Goal: Transaction & Acquisition: Book appointment/travel/reservation

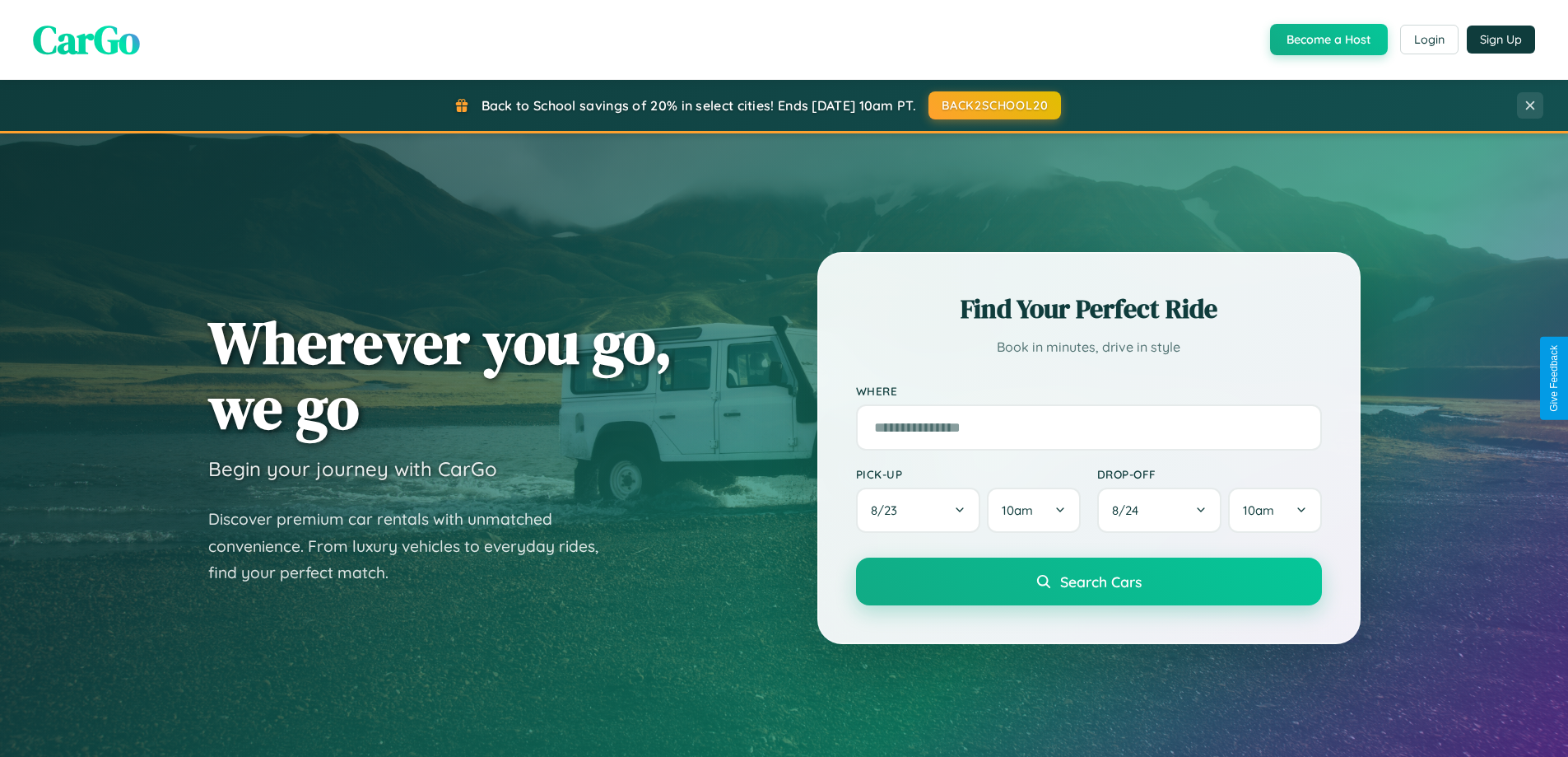
scroll to position [3169, 0]
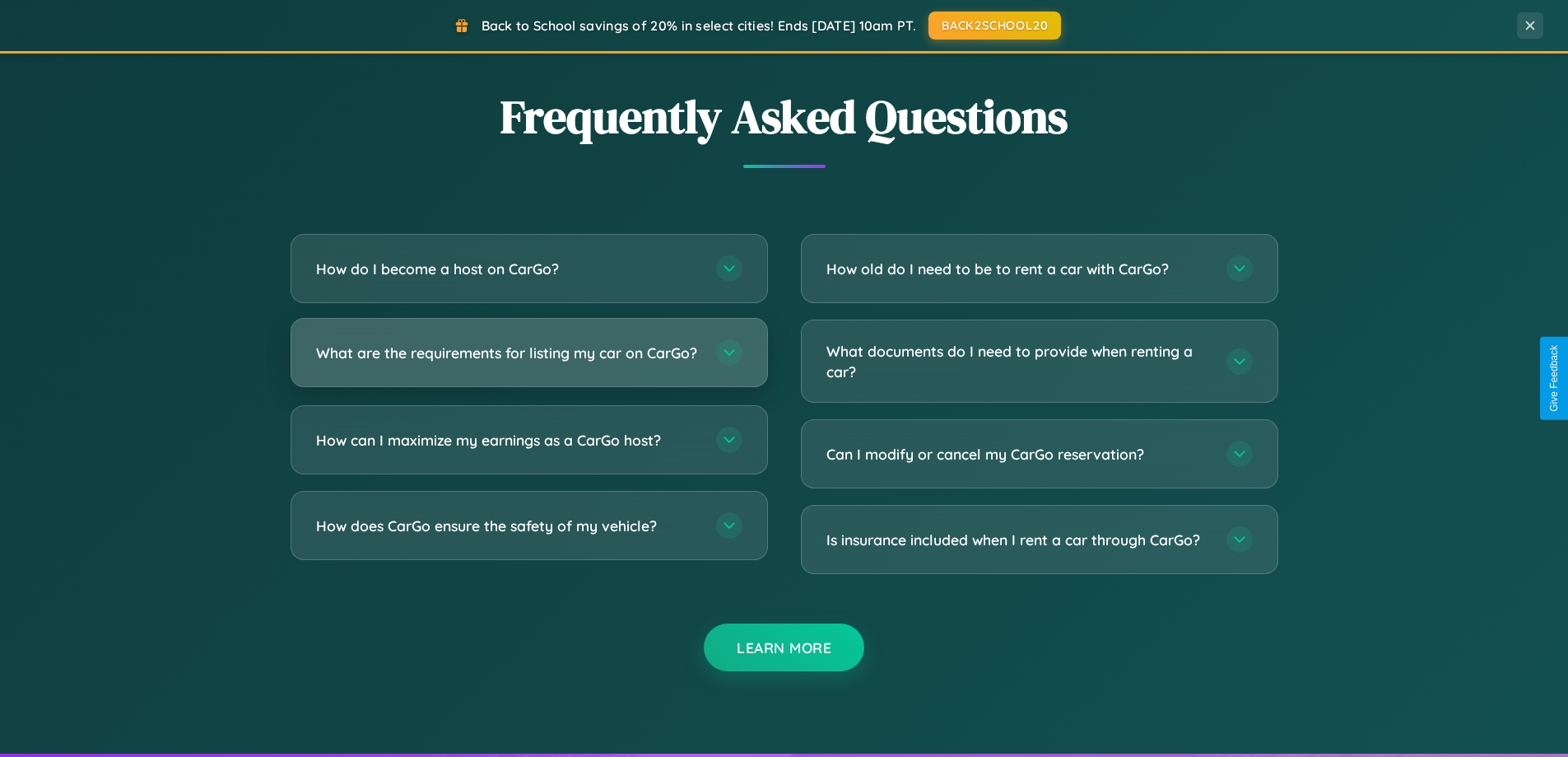
click at [529, 359] on h3 "What are the requirements for listing my car on CarGo?" at bounding box center [507, 353] width 383 height 21
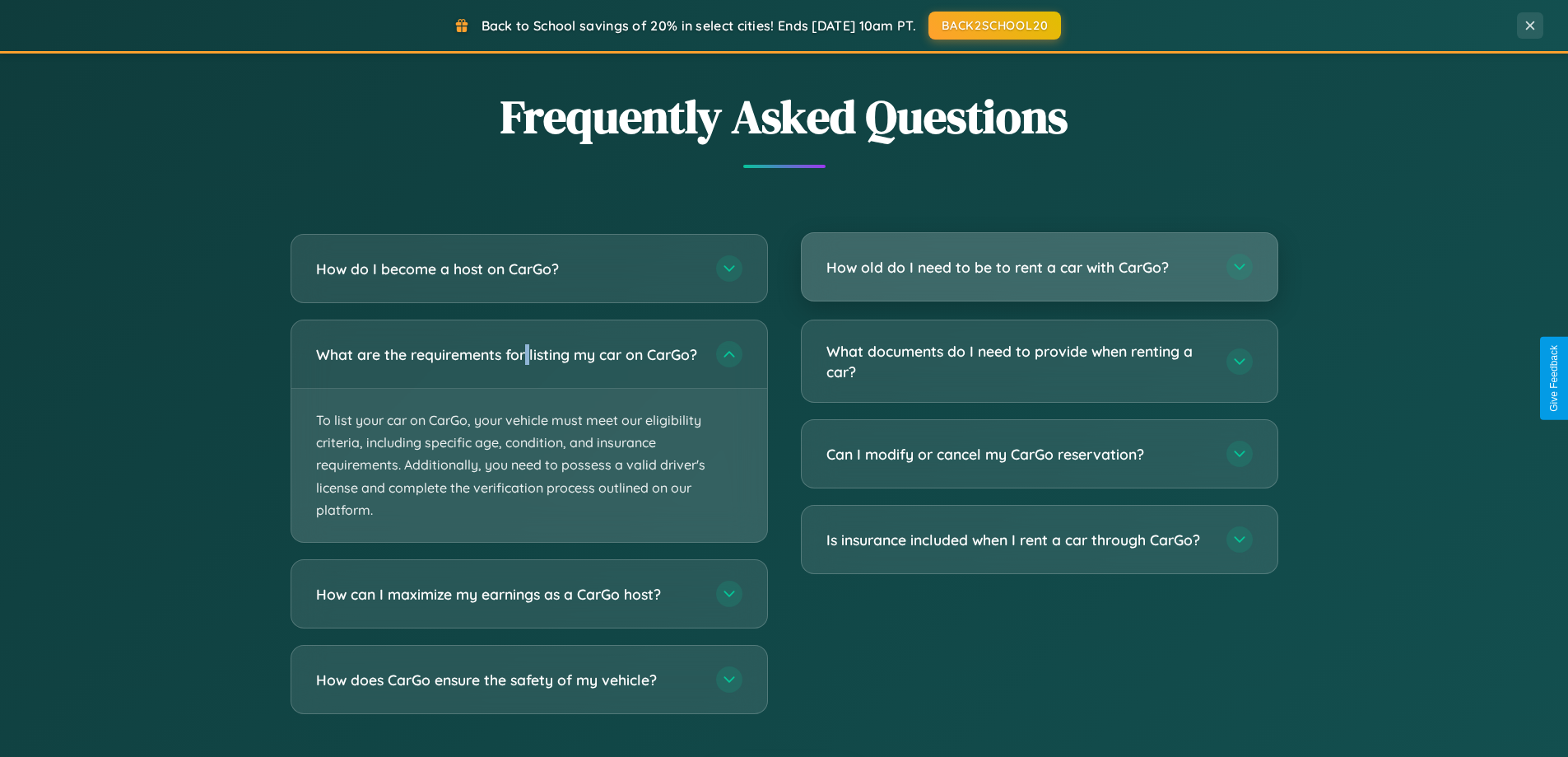
click at [1039, 268] on h3 "How old do I need to be to rent a car with CarGo?" at bounding box center [1018, 267] width 383 height 21
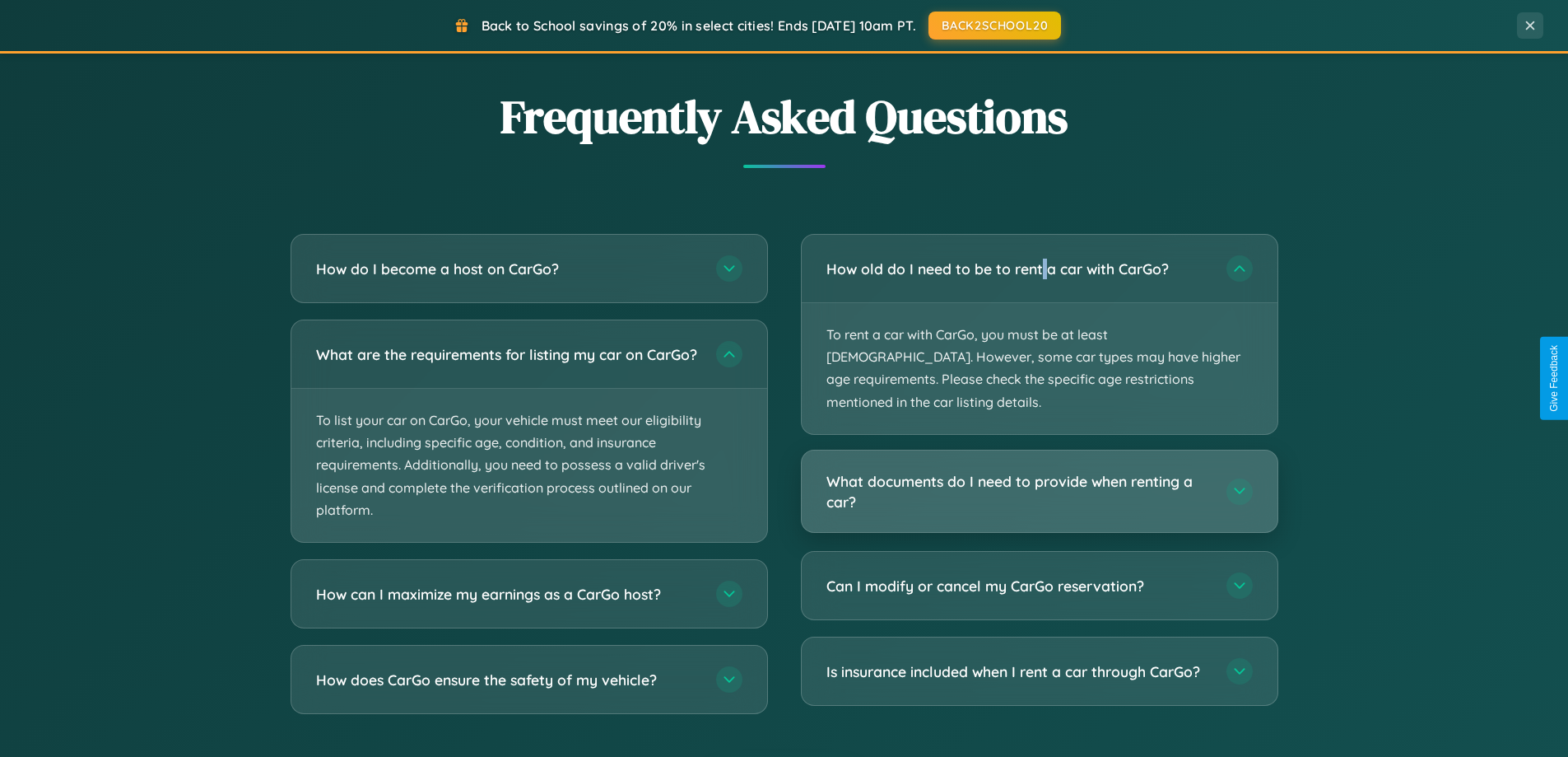
click at [1039, 471] on h3 "What documents do I need to provide when renting a car?" at bounding box center [1018, 490] width 383 height 40
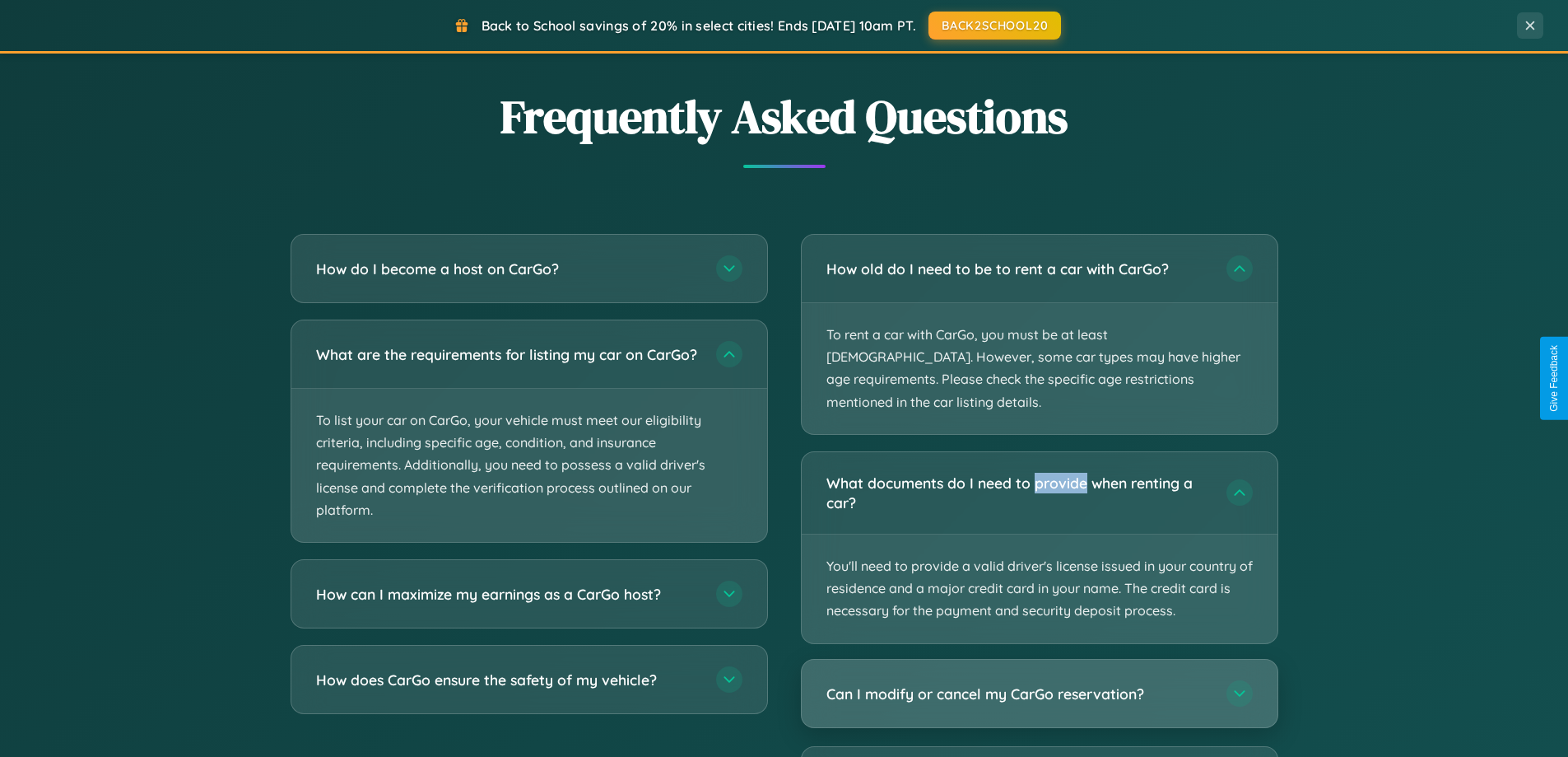
click at [1039, 683] on h3 "Can I modify or cancel my CarGo reservation?" at bounding box center [1018, 693] width 383 height 21
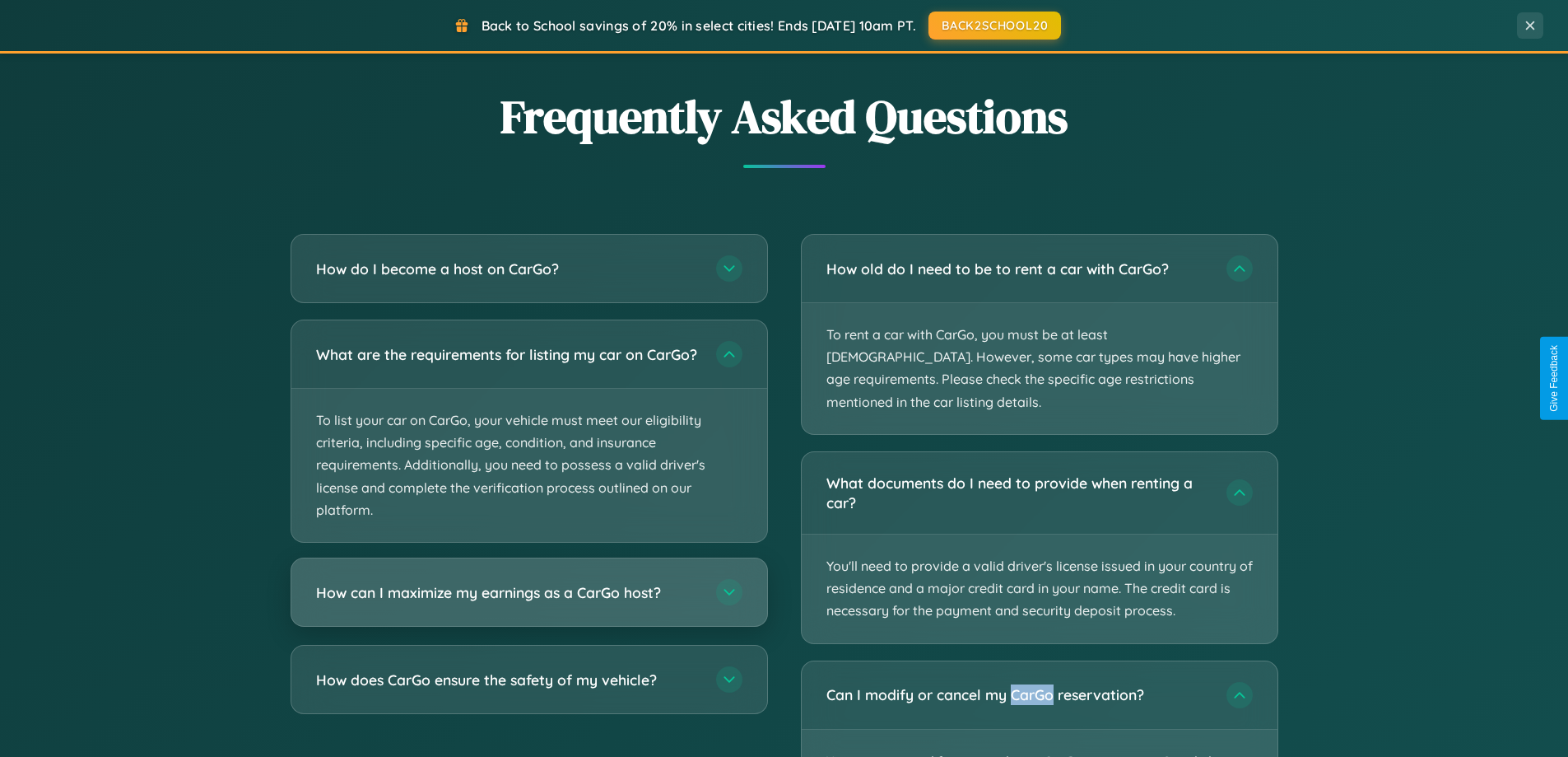
click at [529, 603] on h3 "How can I maximize my earnings as a CarGo host?" at bounding box center [507, 592] width 383 height 21
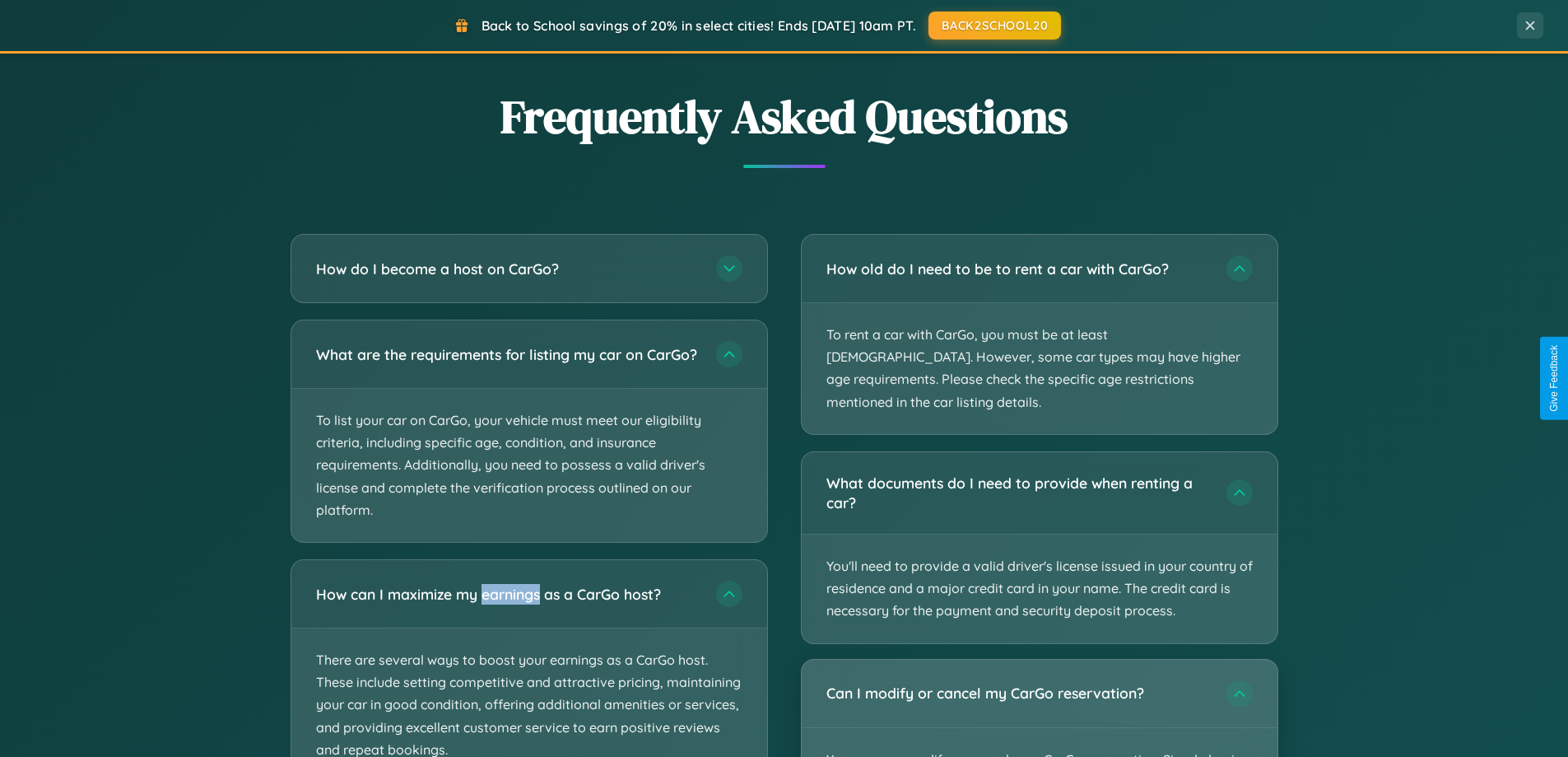
click at [1039, 696] on div "Can I modify or cancel my CarGo reservation?" at bounding box center [1039, 693] width 476 height 67
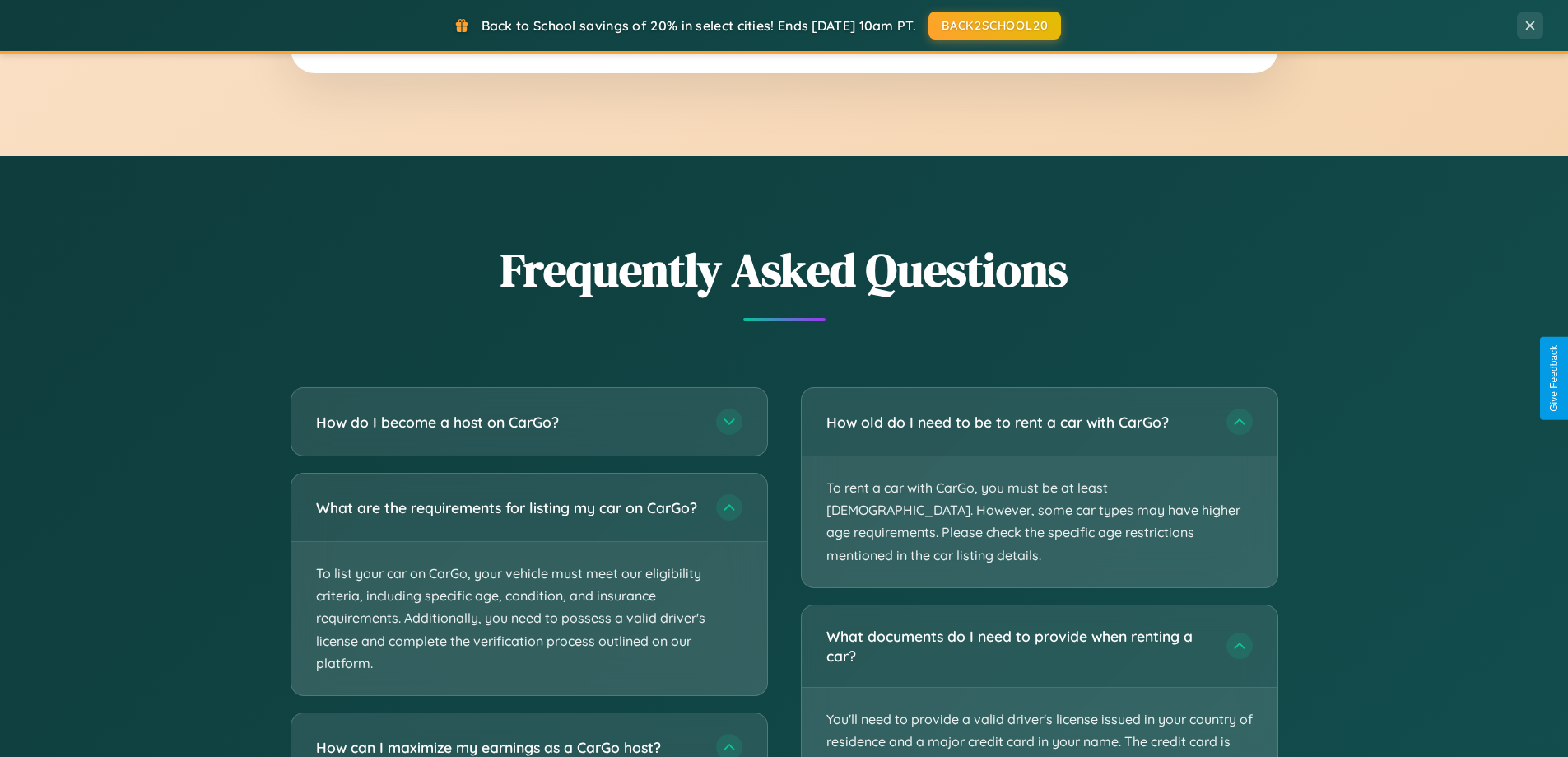
scroll to position [2998, 0]
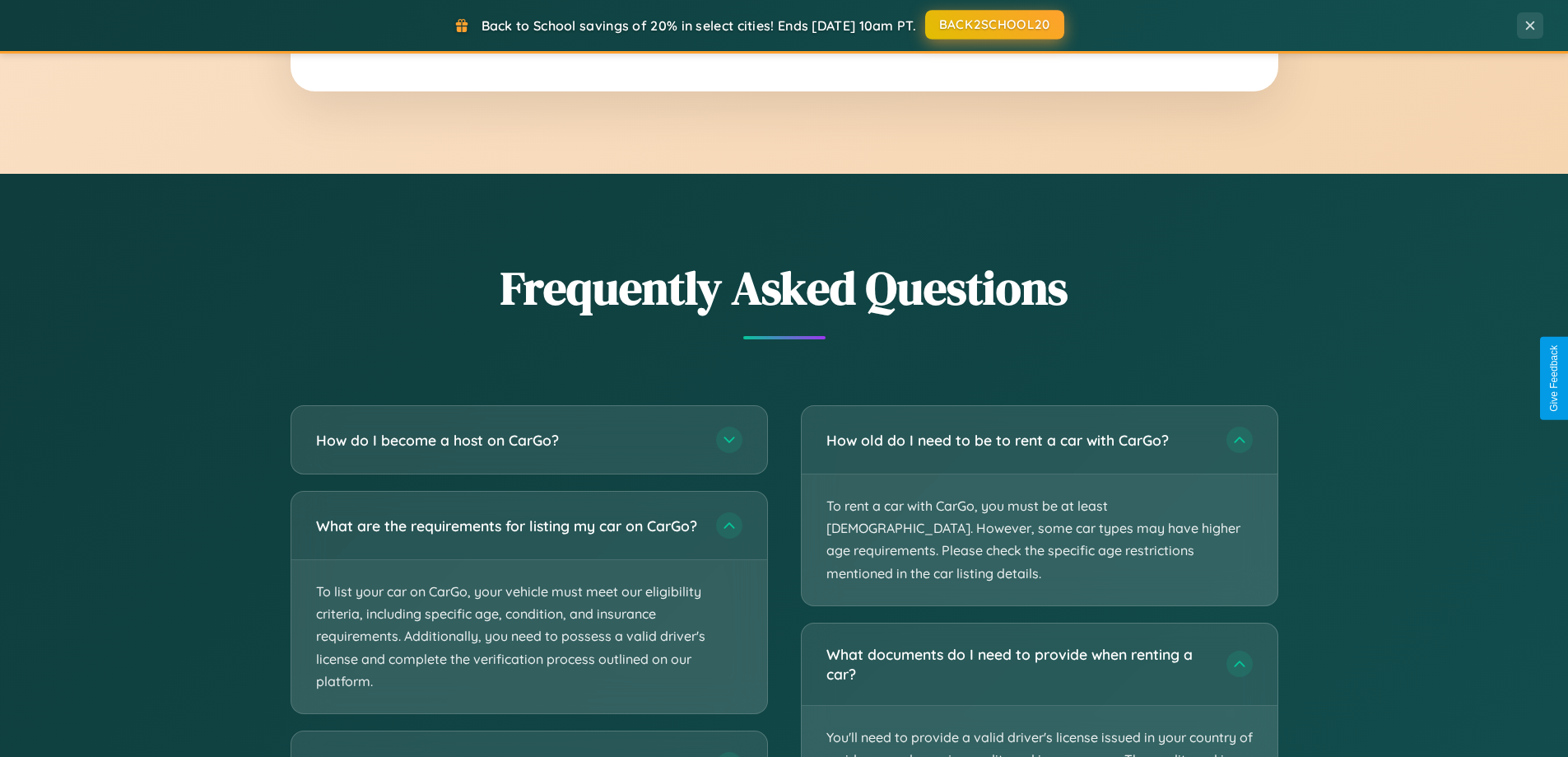
click at [993, 25] on button "BACK2SCHOOL20" at bounding box center [994, 25] width 139 height 30
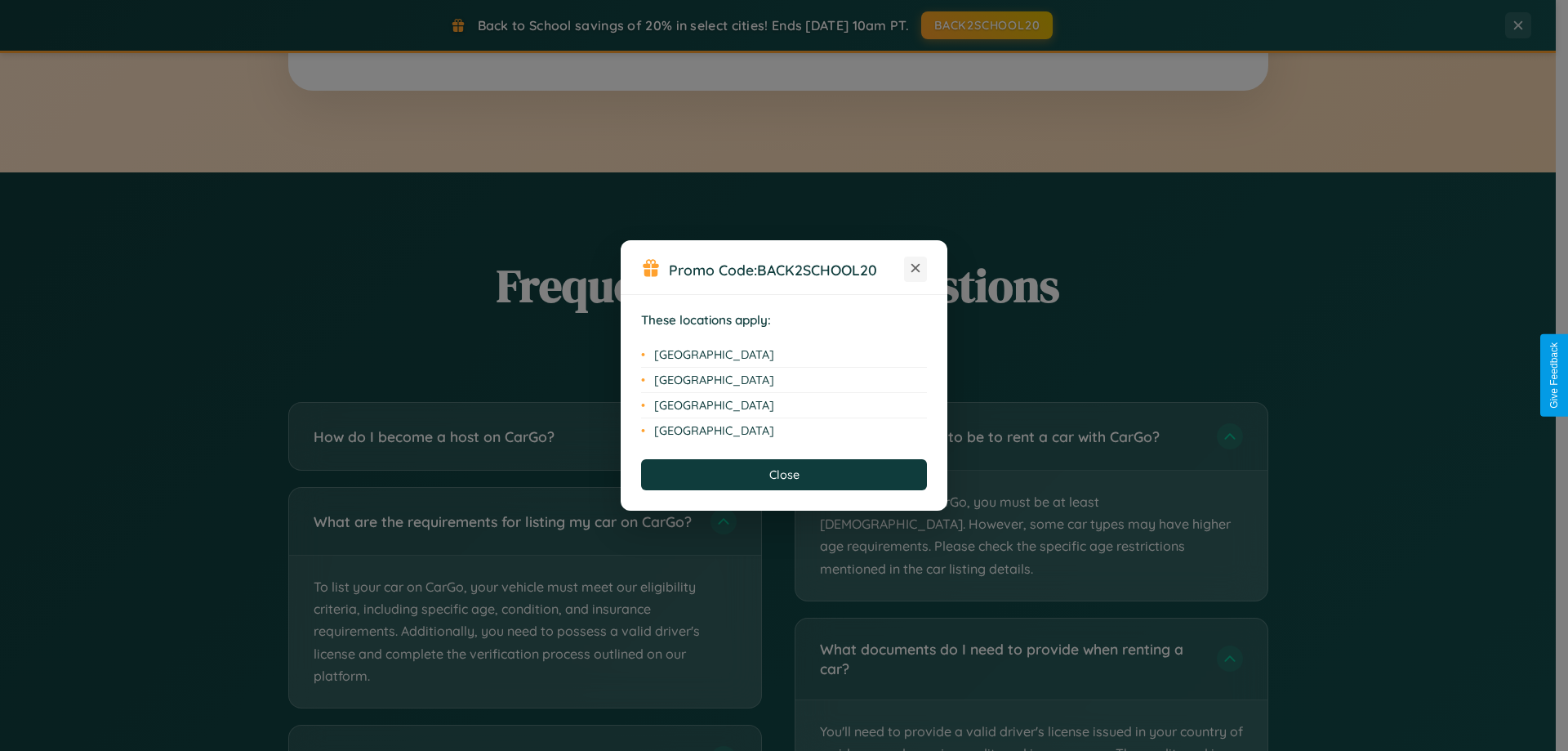
click at [916, 269] on icon at bounding box center [916, 268] width 9 height 9
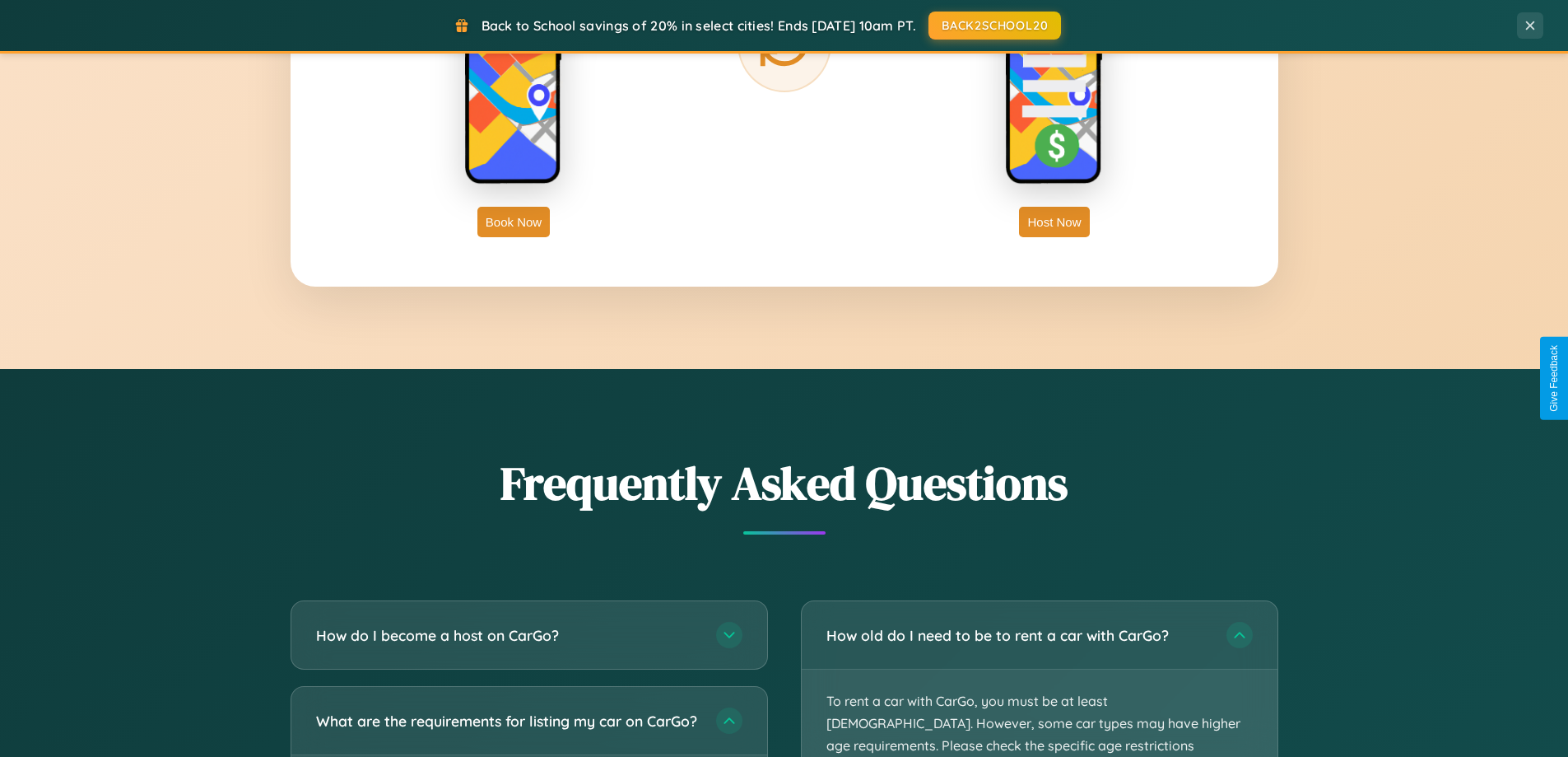
scroll to position [2646, 0]
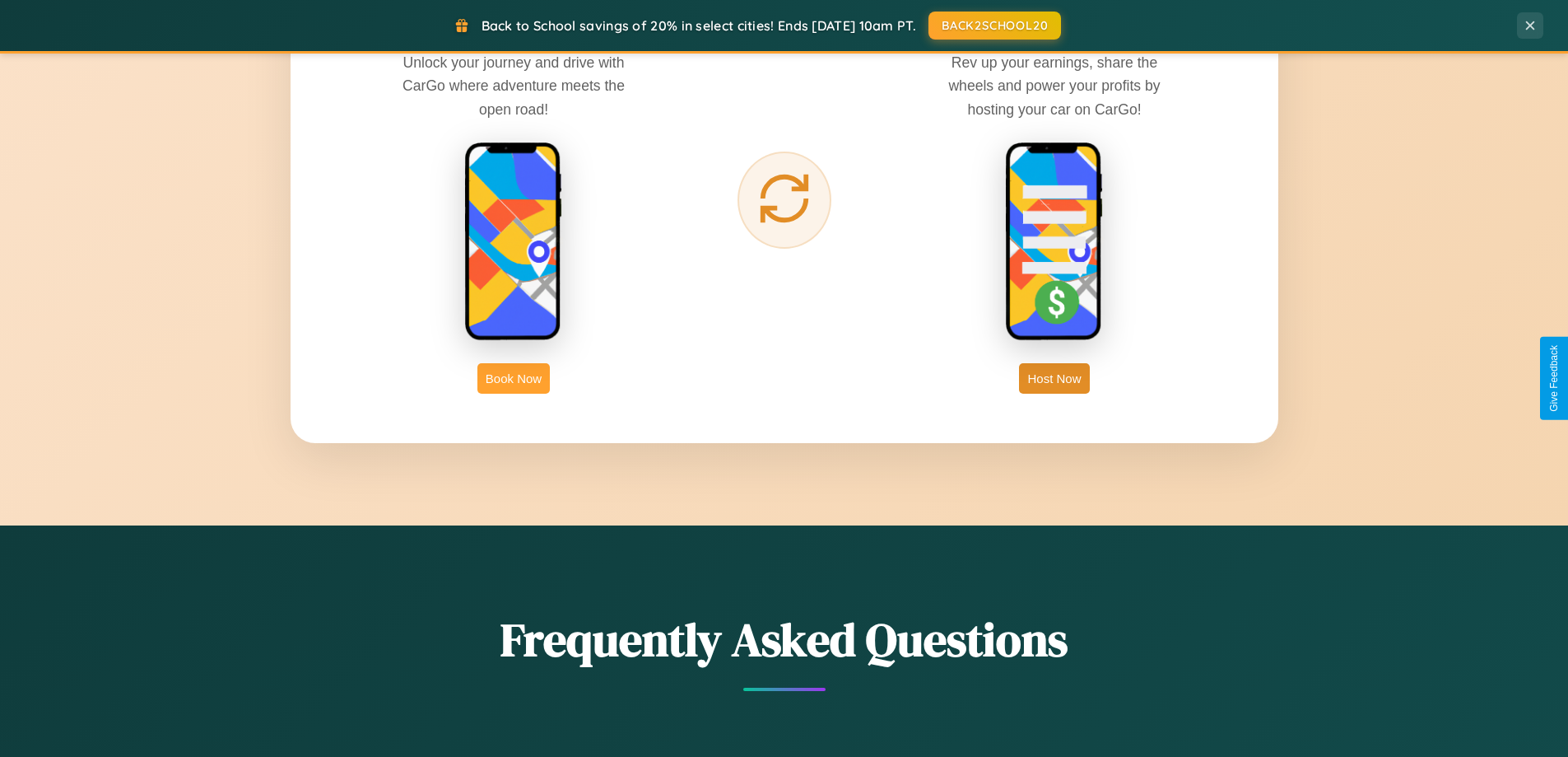
click at [513, 378] on button "Book Now" at bounding box center [513, 378] width 73 height 31
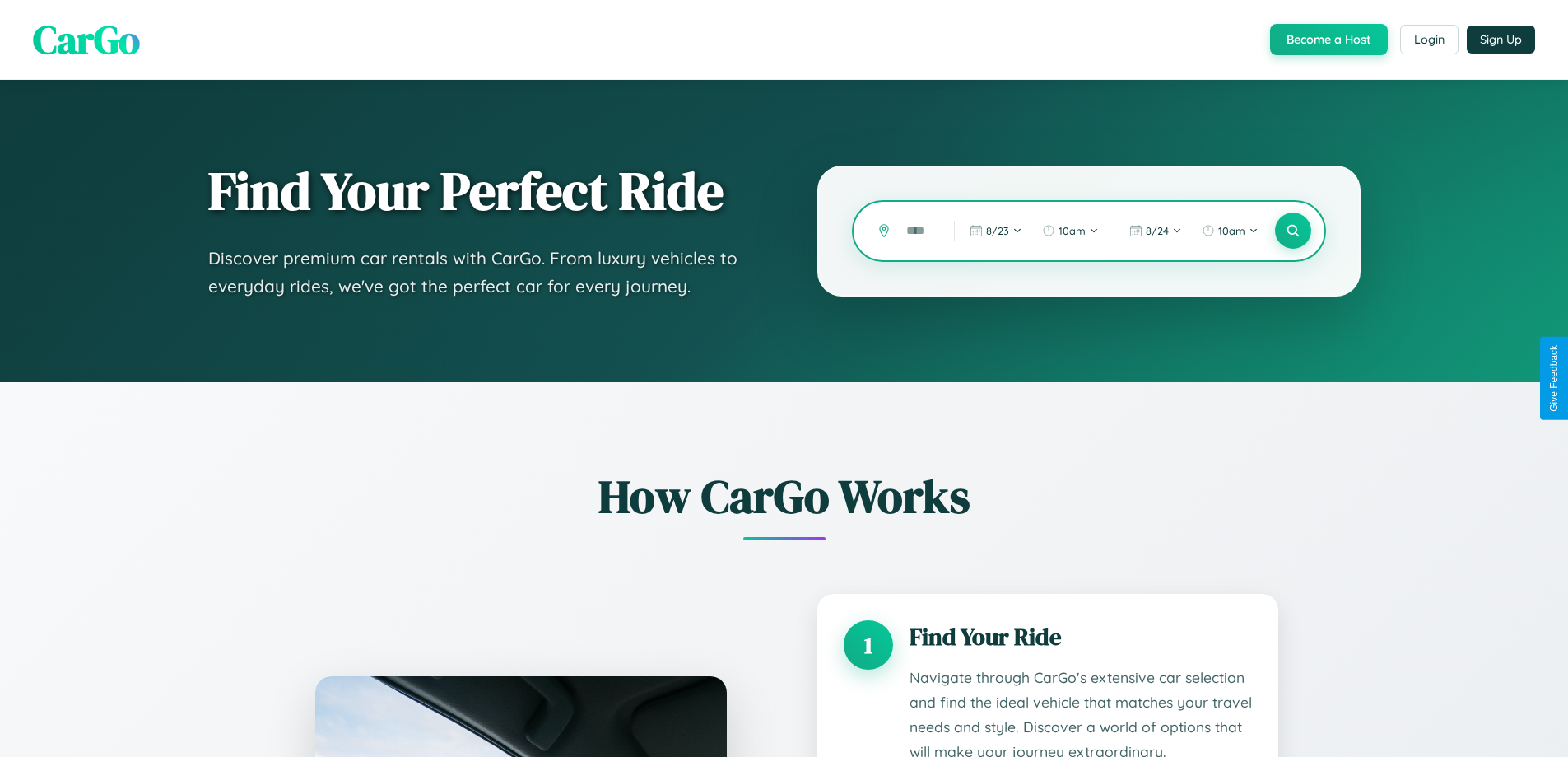
click at [918, 231] on input "text" at bounding box center [918, 232] width 39 height 29
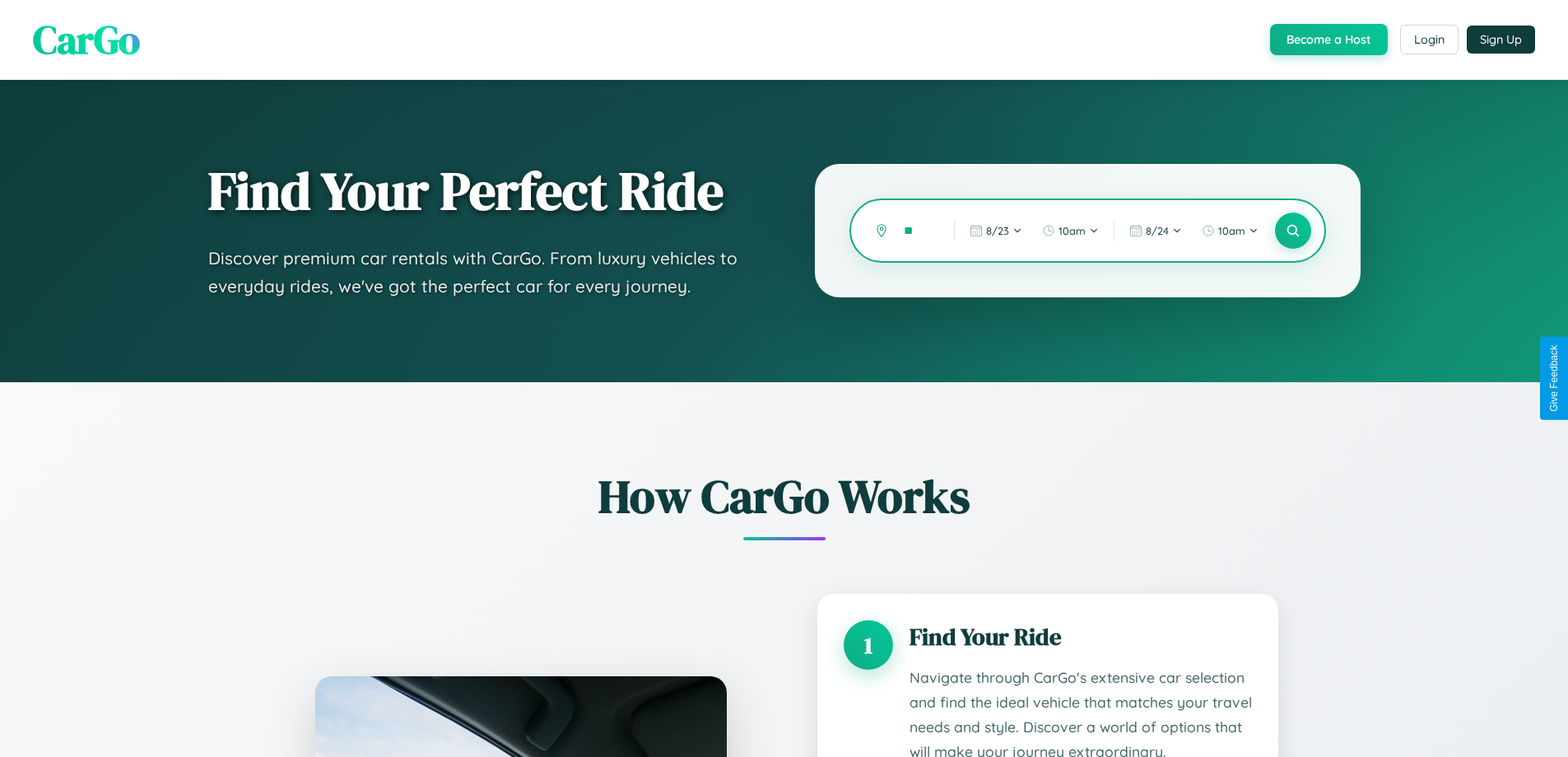
type input "*"
type input "****"
click at [1292, 231] on icon at bounding box center [1293, 231] width 15 height 15
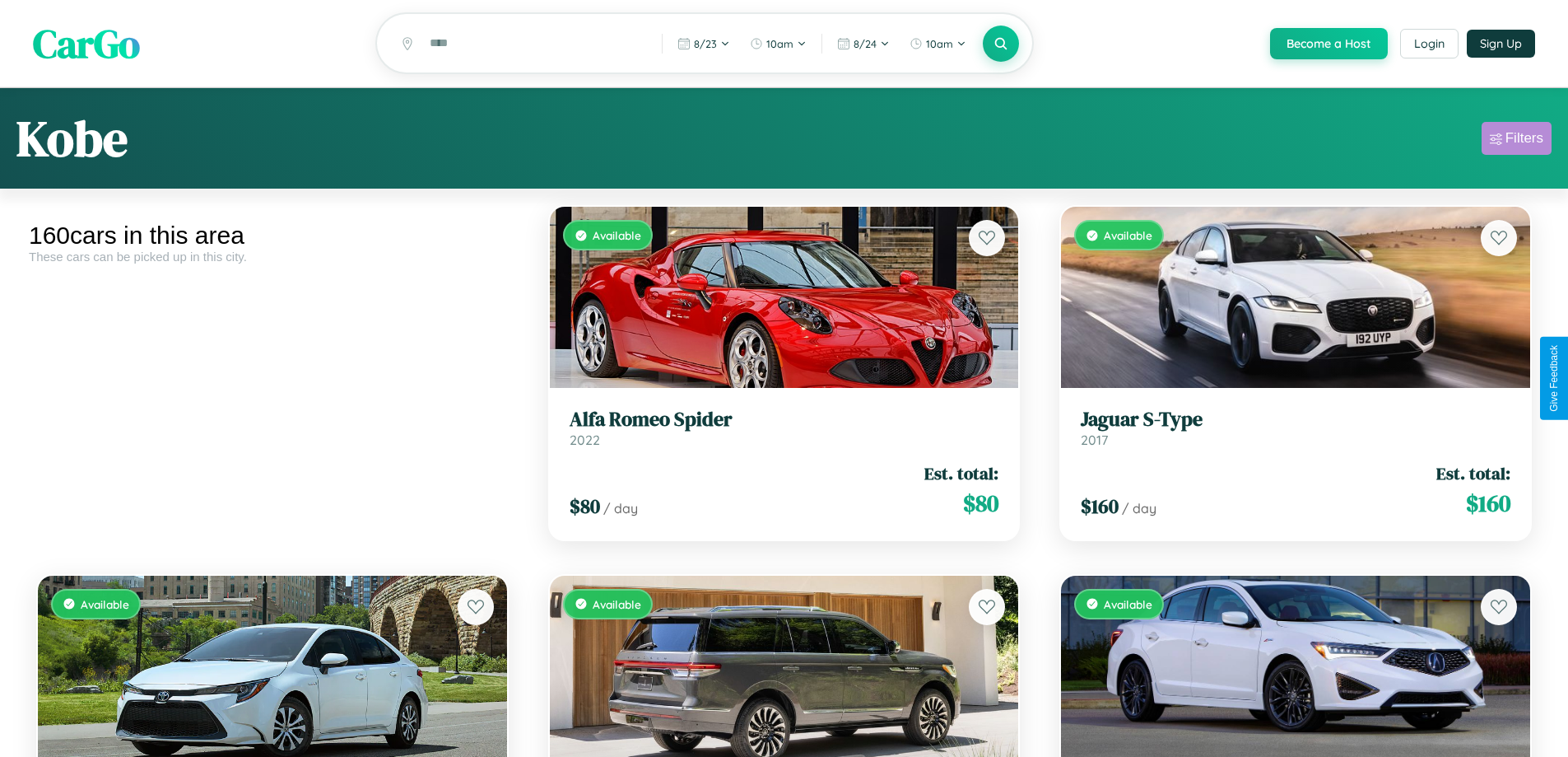
click at [1517, 141] on div "Filters" at bounding box center [1524, 138] width 38 height 16
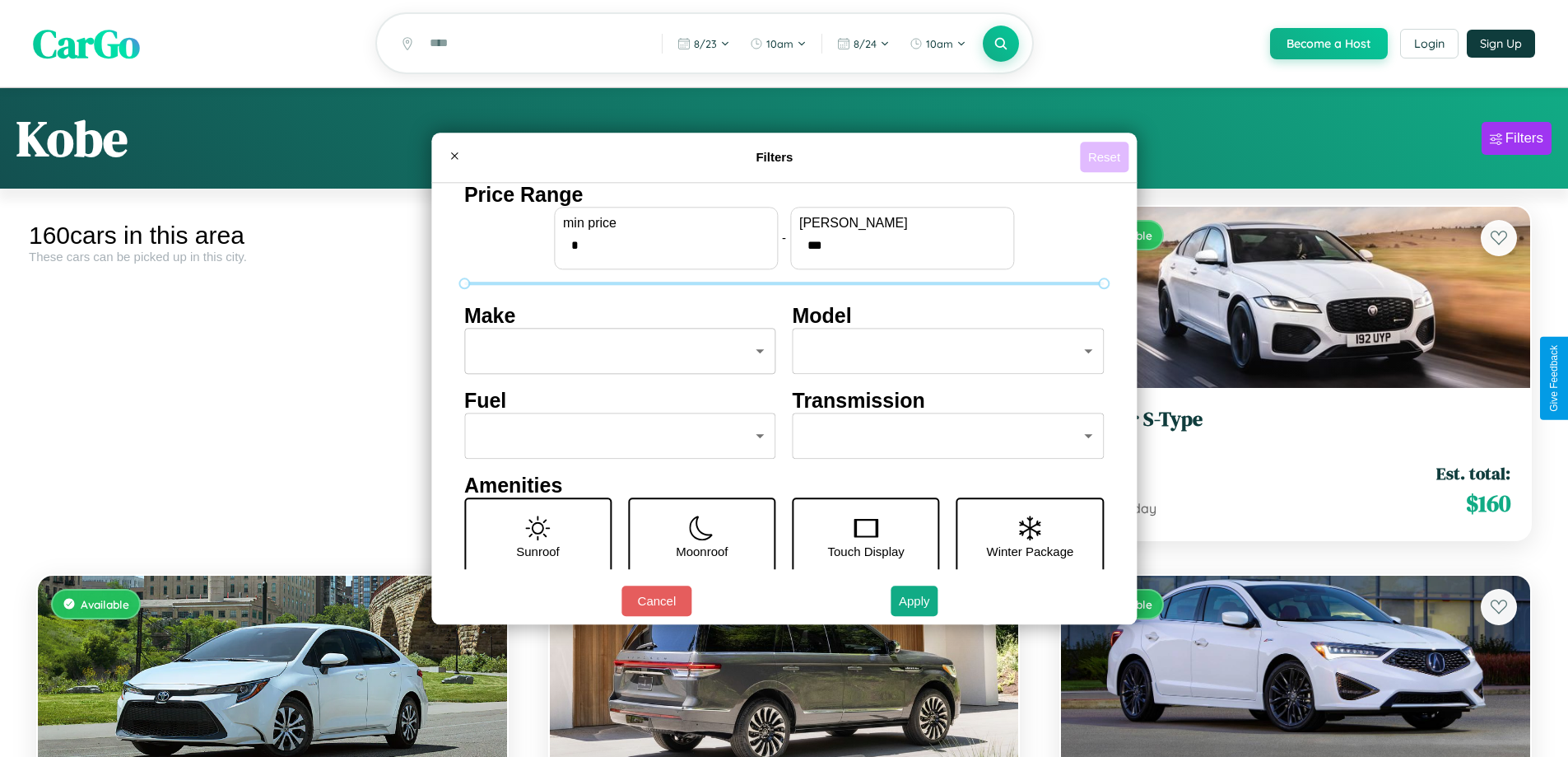
click at [1107, 156] on button "Reset" at bounding box center [1104, 157] width 49 height 31
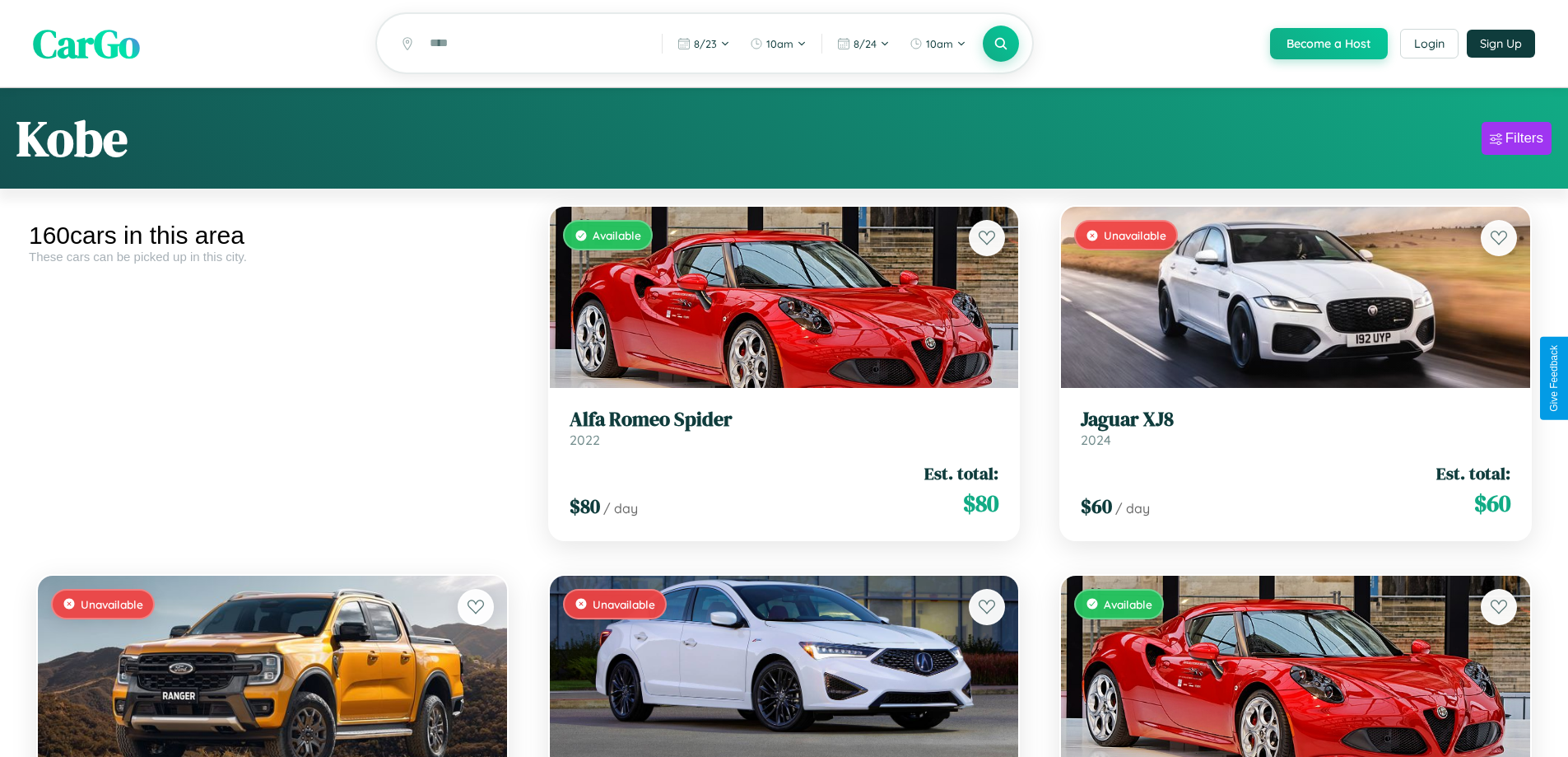
scroll to position [8098, 0]
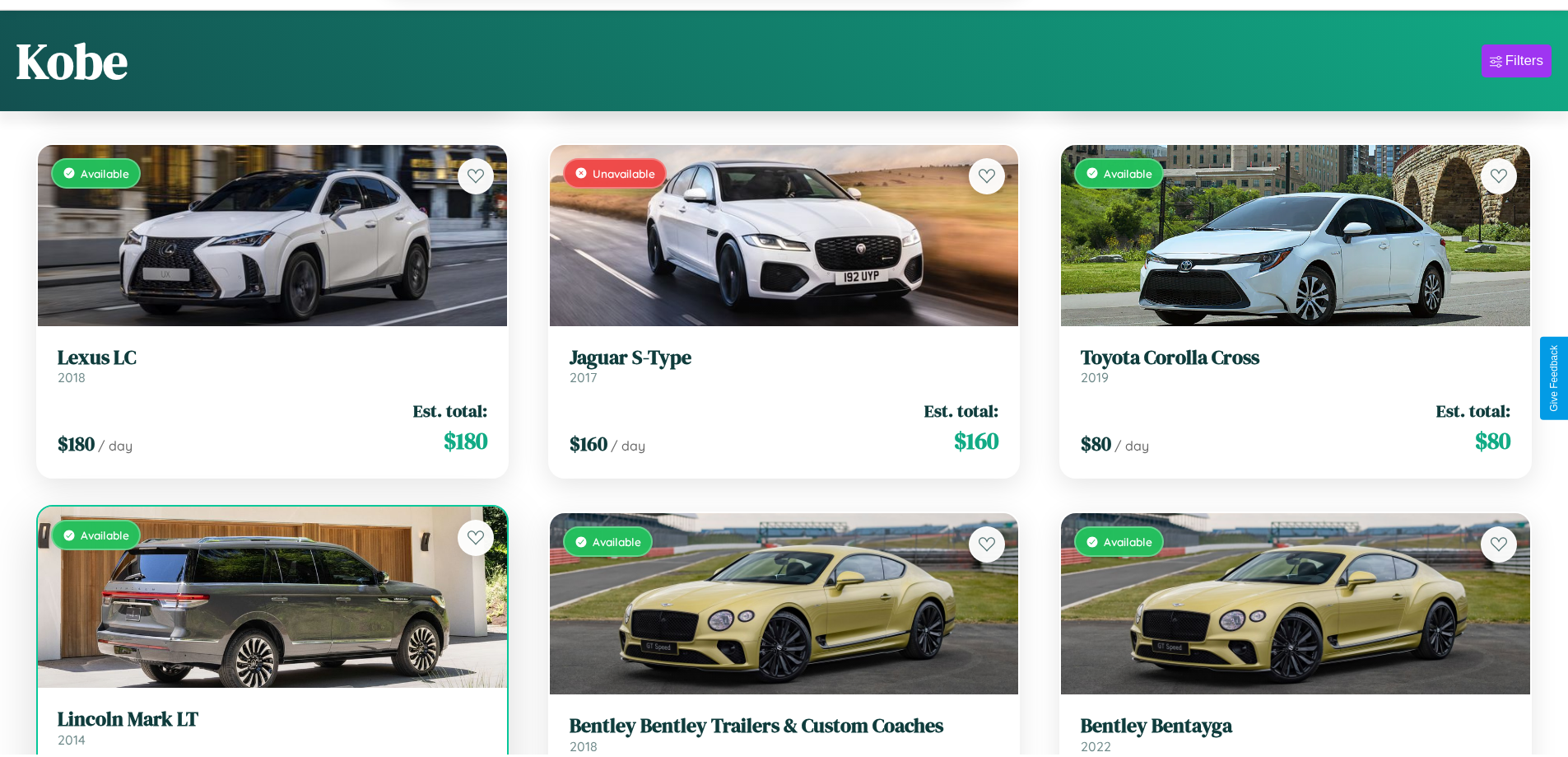
click at [270, 736] on link "Lincoln Mark LT 2014" at bounding box center [272, 727] width 430 height 40
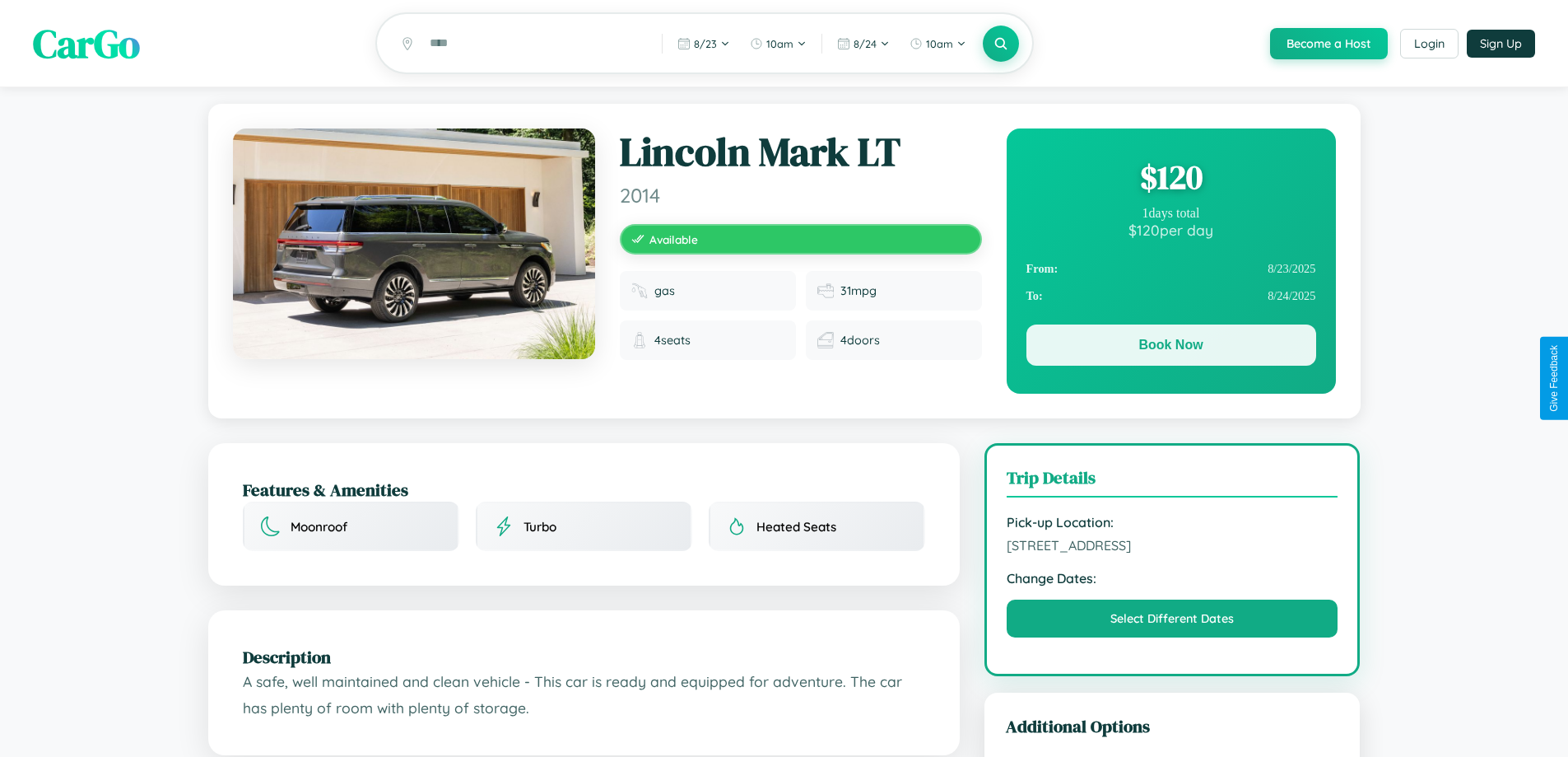
click at [1171, 349] on button "Book Now" at bounding box center [1171, 345] width 290 height 41
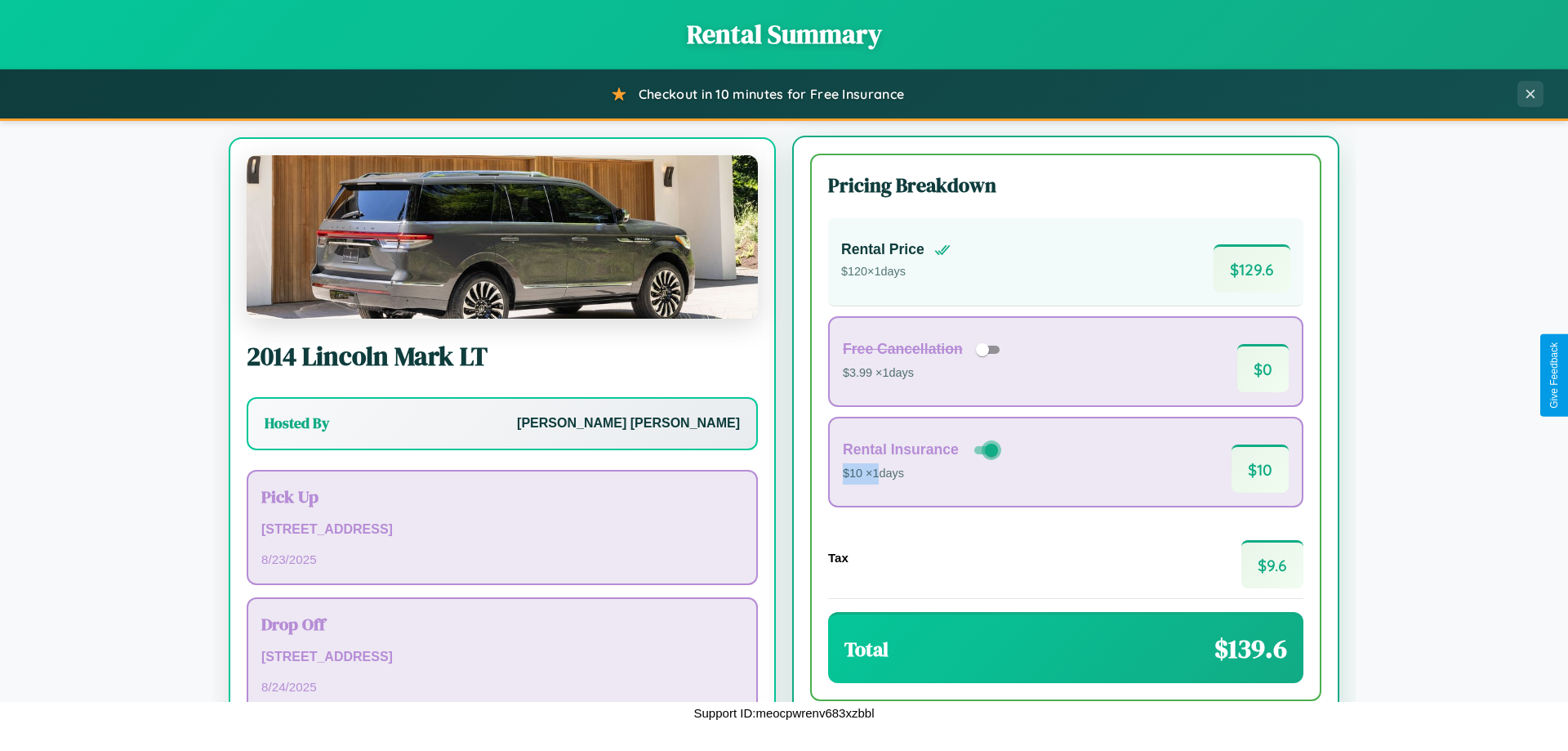
scroll to position [76, 0]
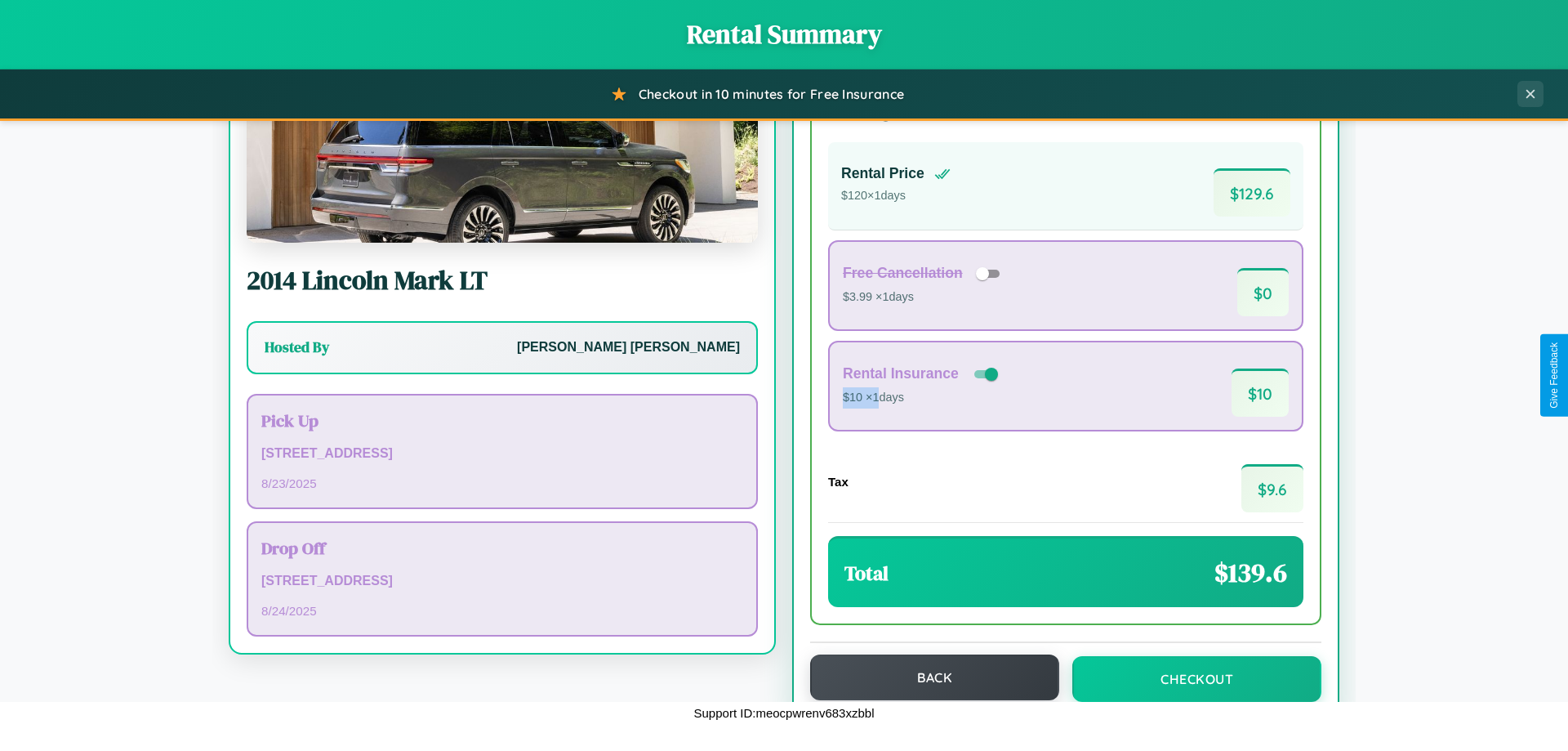
click at [927, 677] on button "Back" at bounding box center [934, 677] width 249 height 46
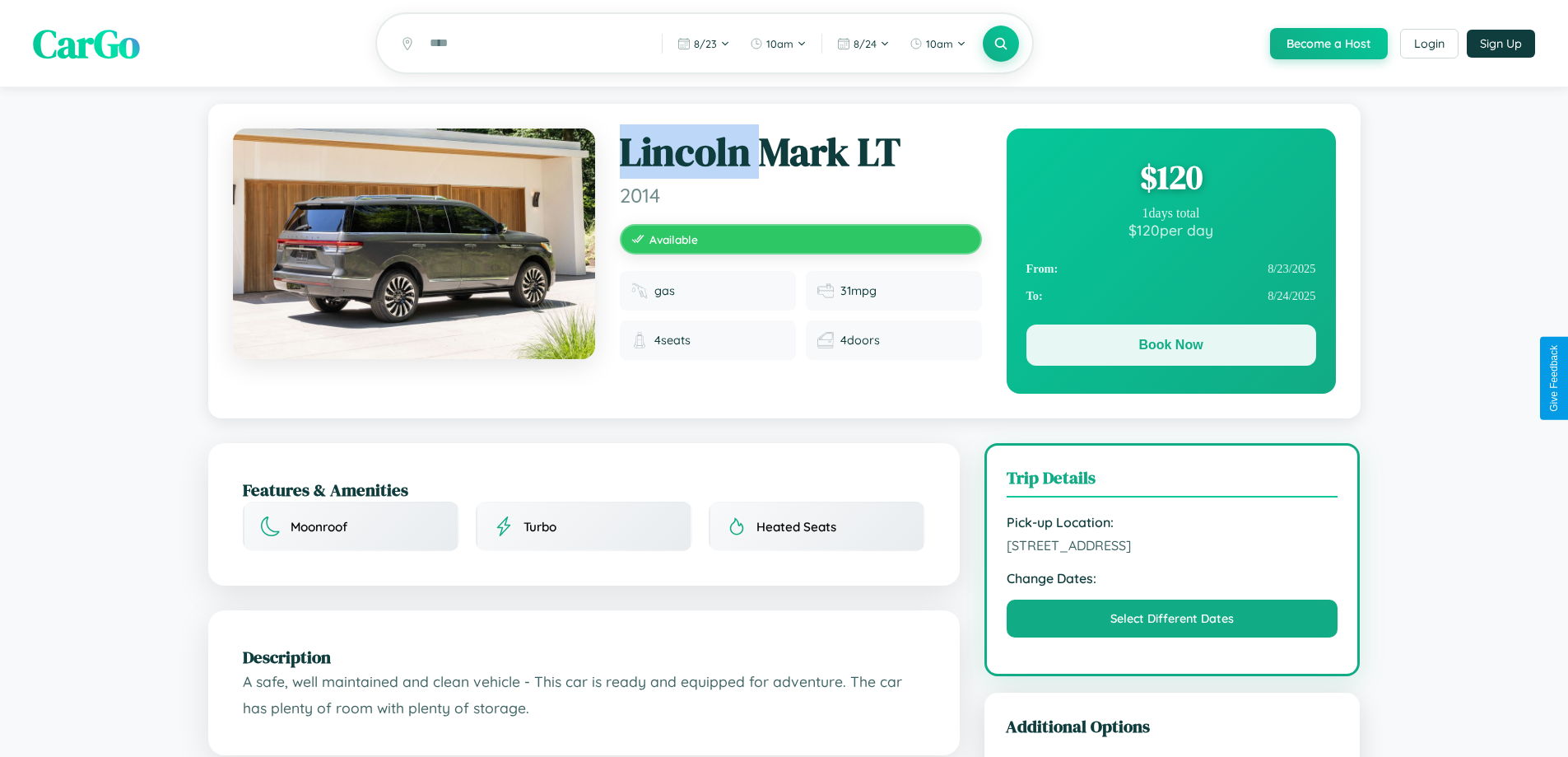
click at [1171, 348] on button "Book Now" at bounding box center [1171, 345] width 290 height 41
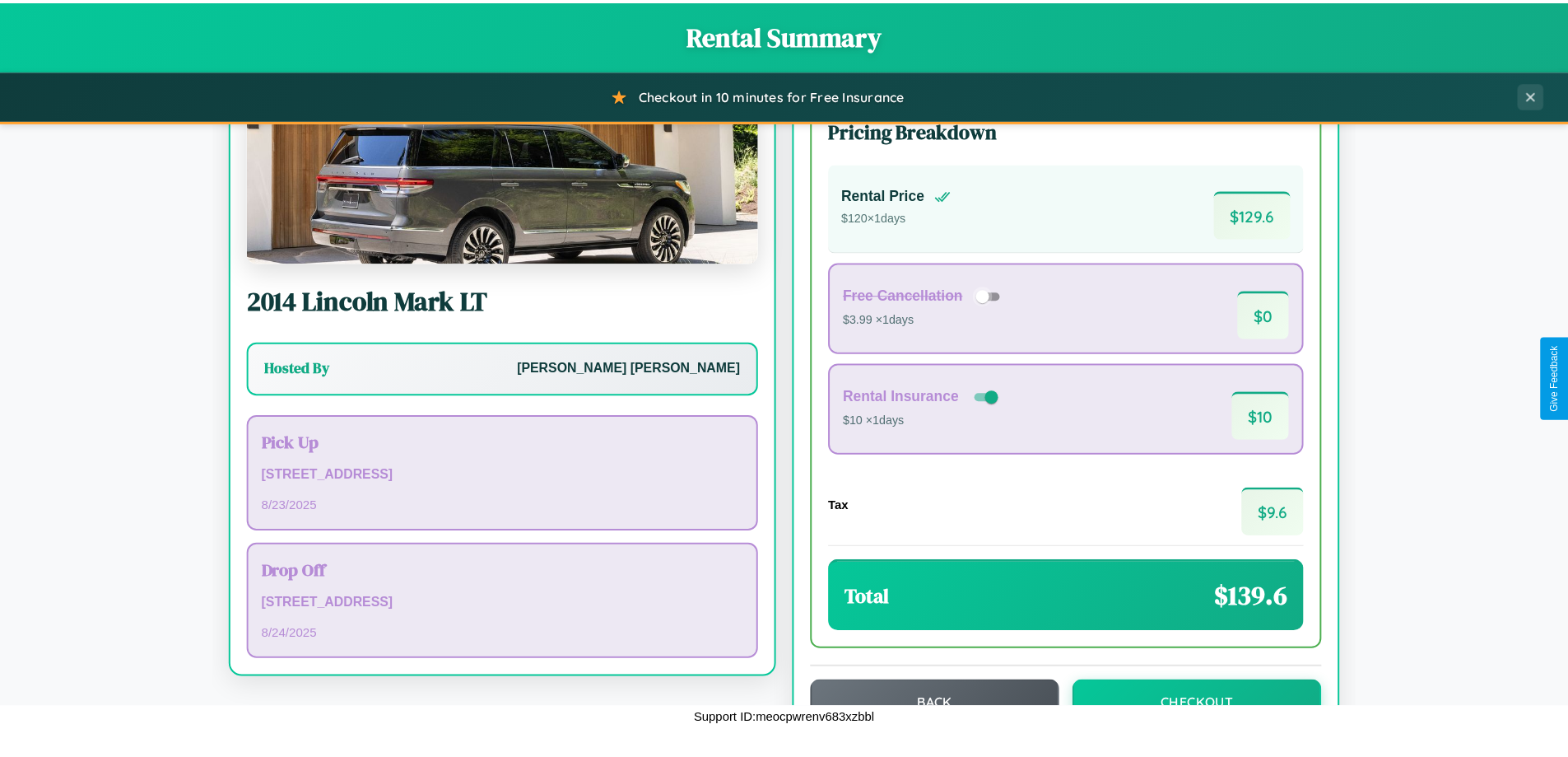
scroll to position [113, 0]
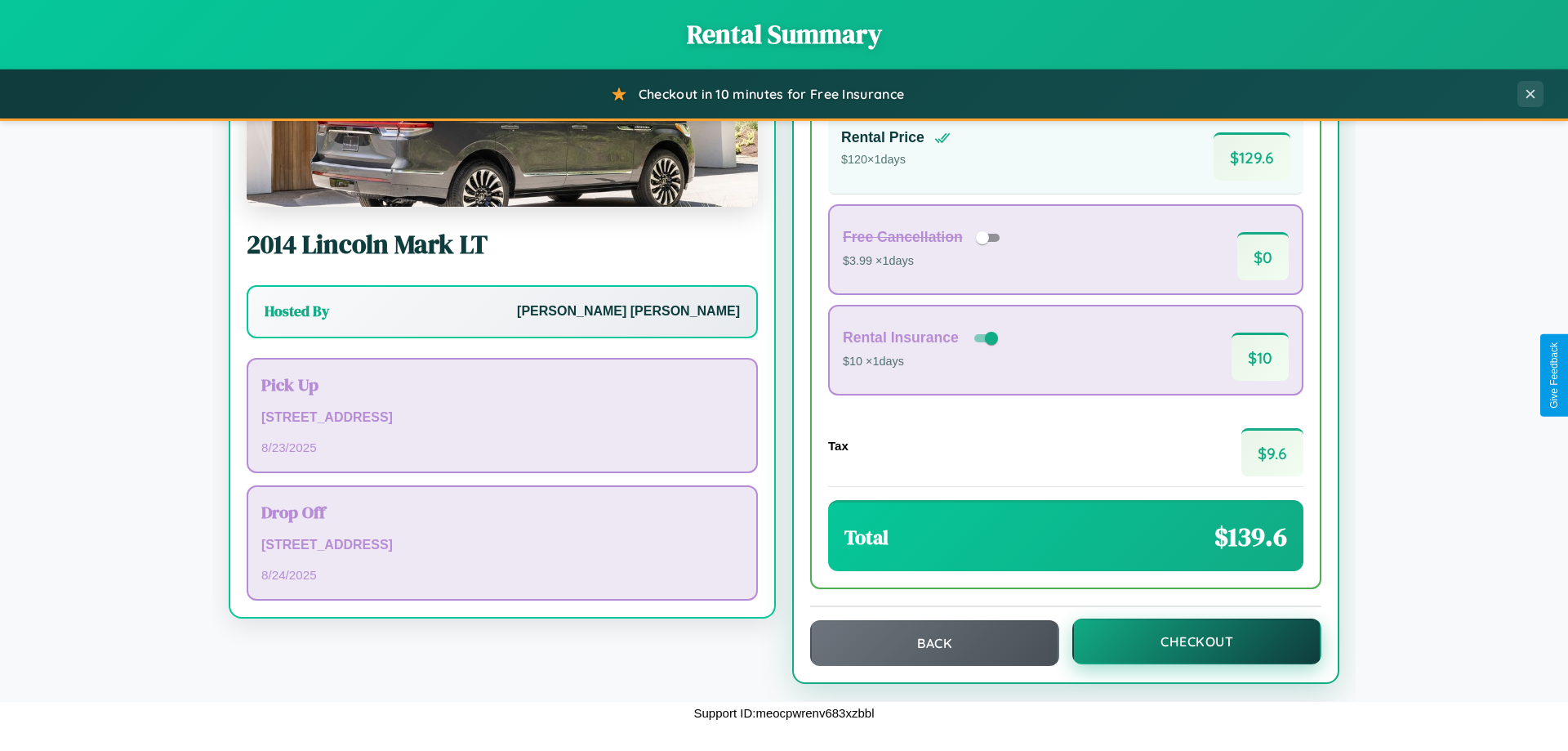
click at [1186, 642] on button "Checkout" at bounding box center [1197, 642] width 249 height 46
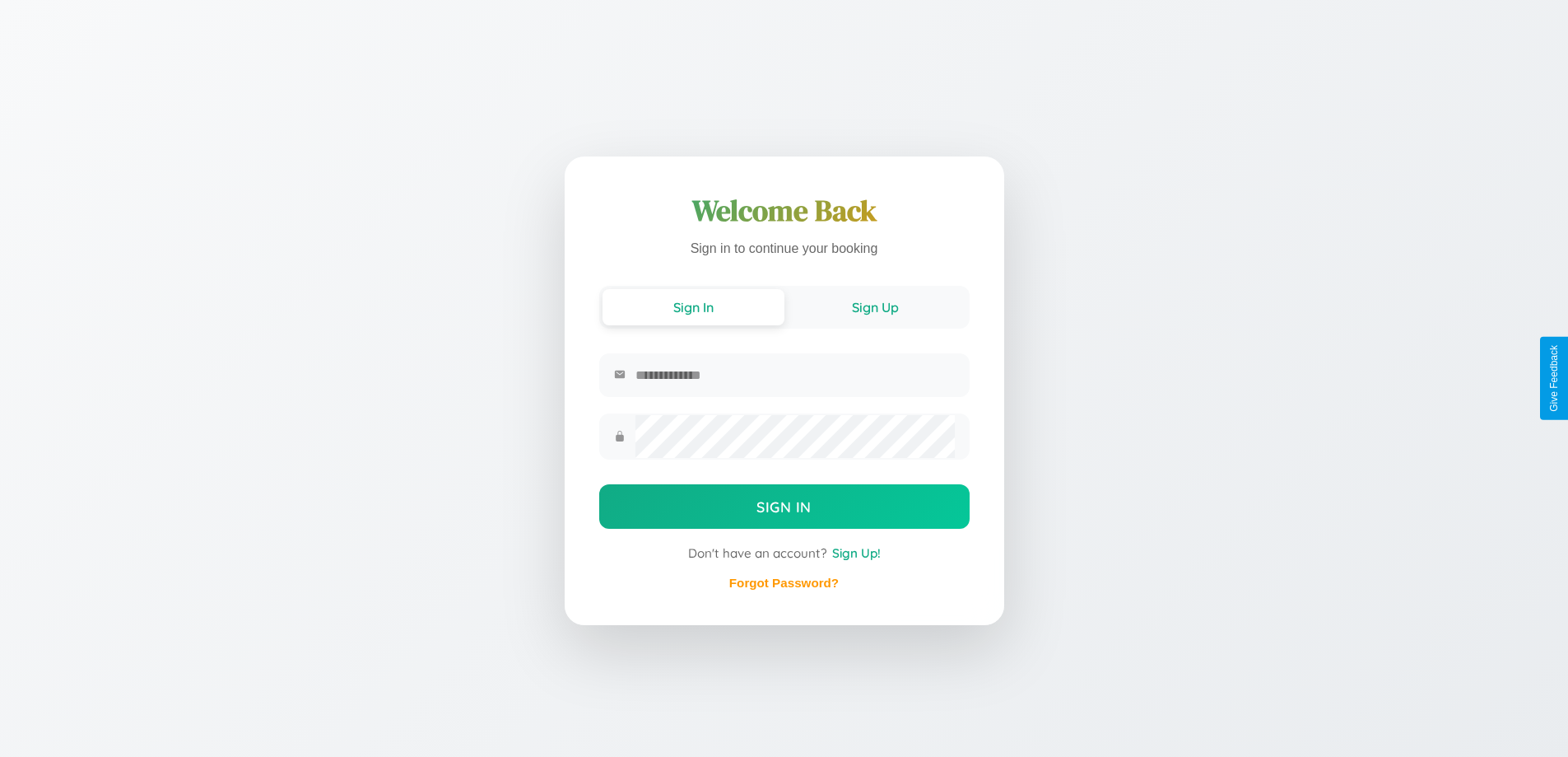
click at [875, 308] on button "Sign Up" at bounding box center [875, 307] width 182 height 36
